Goal: Task Accomplishment & Management: Manage account settings

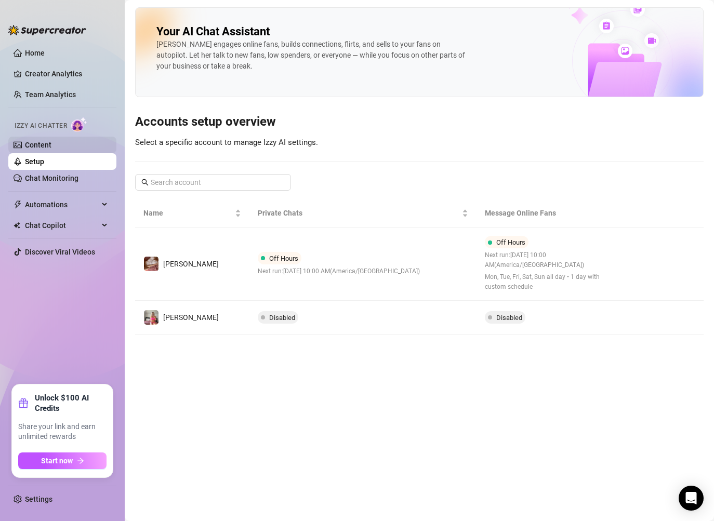
click at [51, 147] on link "Content" at bounding box center [38, 145] width 27 height 8
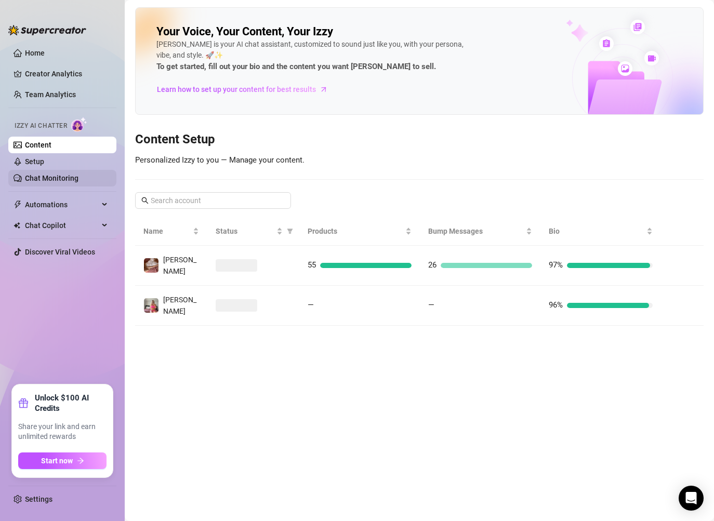
click at [63, 174] on link "Chat Monitoring" at bounding box center [52, 178] width 54 height 8
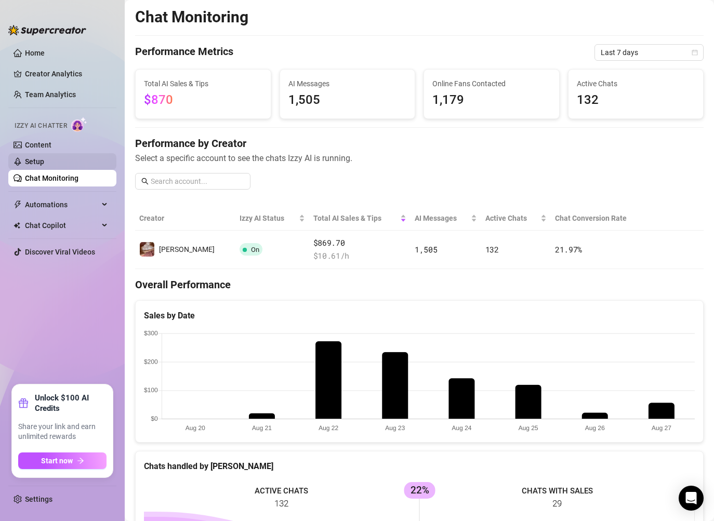
click at [44, 162] on link "Setup" at bounding box center [34, 161] width 19 height 8
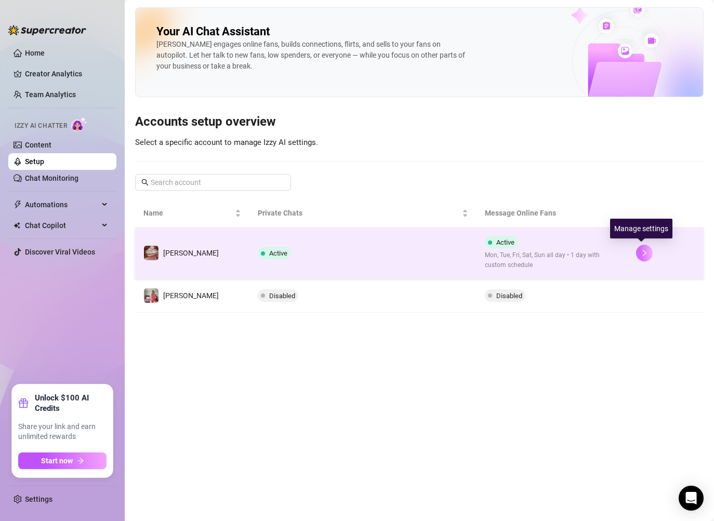
click at [641, 255] on icon "right" at bounding box center [644, 252] width 7 height 7
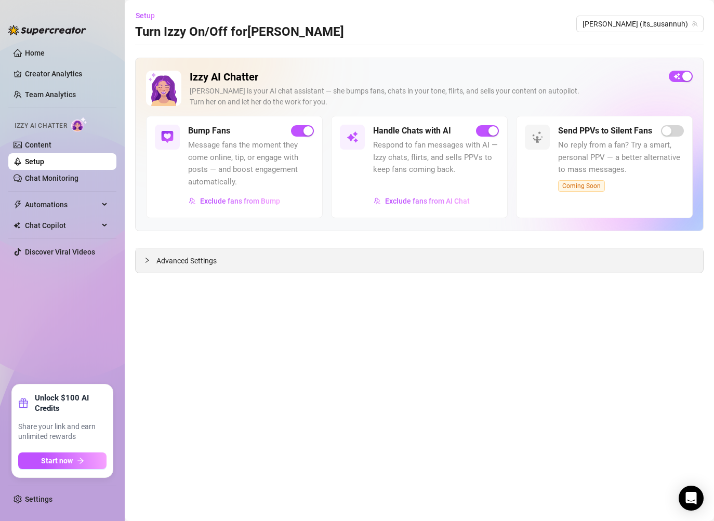
click at [506, 267] on div "Advanced Settings" at bounding box center [419, 260] width 567 height 24
click at [487, 132] on span "button" at bounding box center [487, 130] width 23 height 11
click at [302, 133] on span "button" at bounding box center [302, 130] width 23 height 11
click at [196, 256] on span "Advanced Settings" at bounding box center [186, 260] width 60 height 11
